Goal: Information Seeking & Learning: Learn about a topic

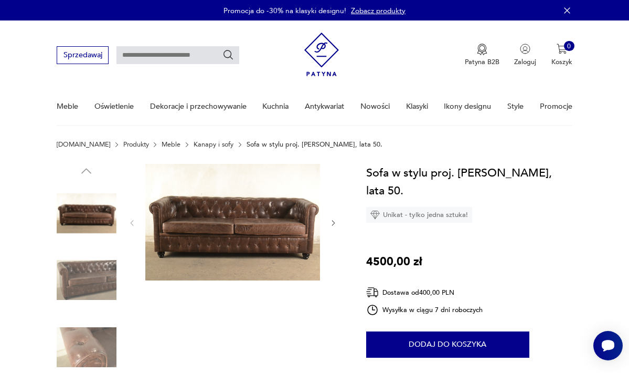
click at [88, 280] on img at bounding box center [87, 280] width 60 height 60
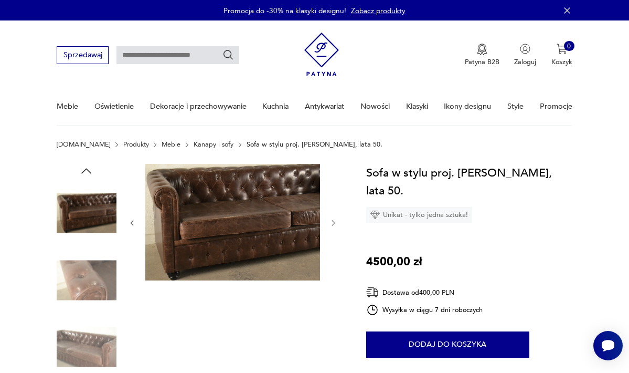
click at [88, 280] on img at bounding box center [87, 280] width 60 height 60
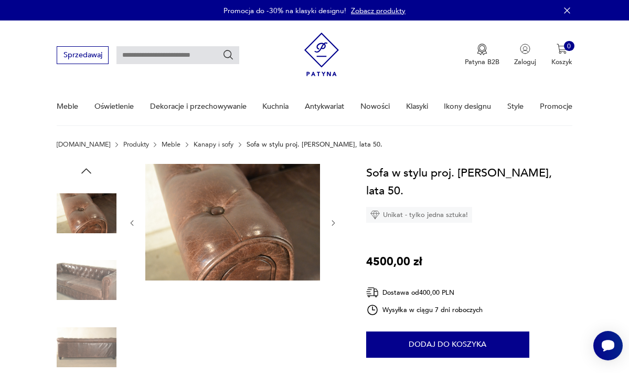
click at [88, 280] on img at bounding box center [87, 280] width 60 height 60
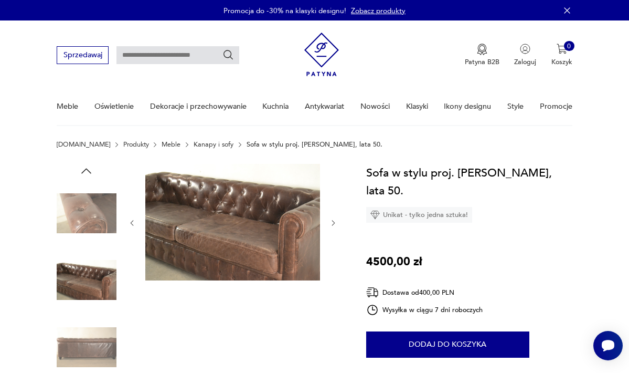
click at [88, 280] on img at bounding box center [87, 280] width 60 height 60
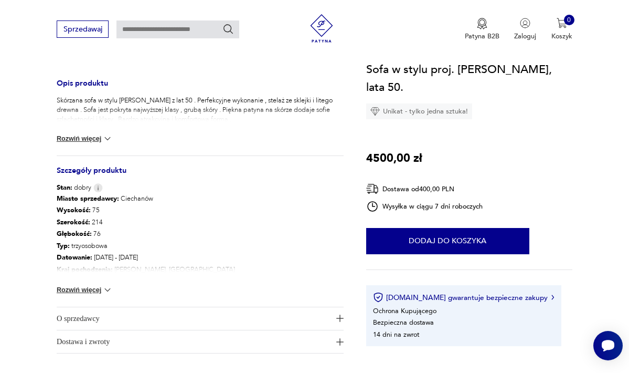
scroll to position [404, 0]
click at [187, 227] on div "Miasto sprzedawcy : Ciechanów Wysokość : 75 Szerokość : 214 Głębokość : 76 Typ …" at bounding box center [200, 249] width 287 height 114
click at [88, 287] on button "Rozwiń więcej" at bounding box center [85, 289] width 56 height 10
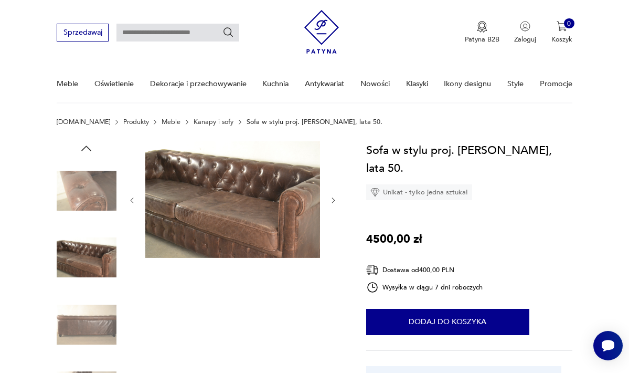
scroll to position [0, 0]
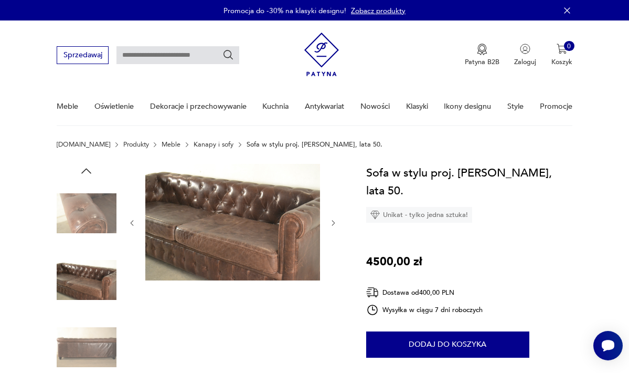
click at [197, 213] on img at bounding box center [232, 222] width 175 height 117
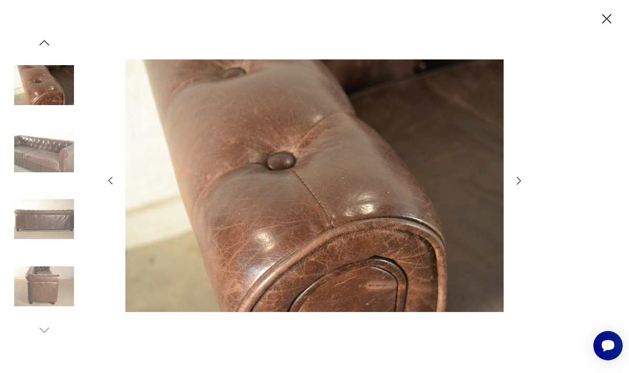
click at [38, 146] on img at bounding box center [44, 152] width 60 height 60
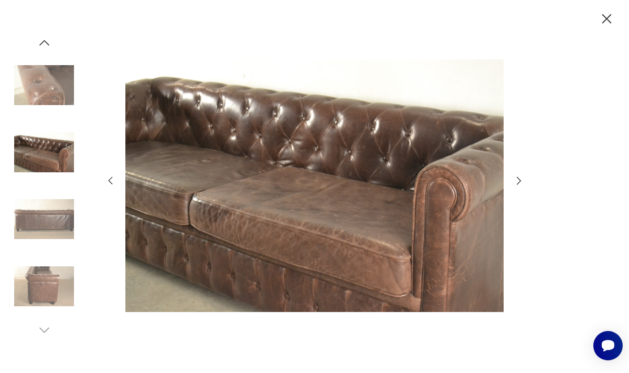
click at [604, 13] on icon "button" at bounding box center [607, 18] width 17 height 17
